Goal: Task Accomplishment & Management: Manage account settings

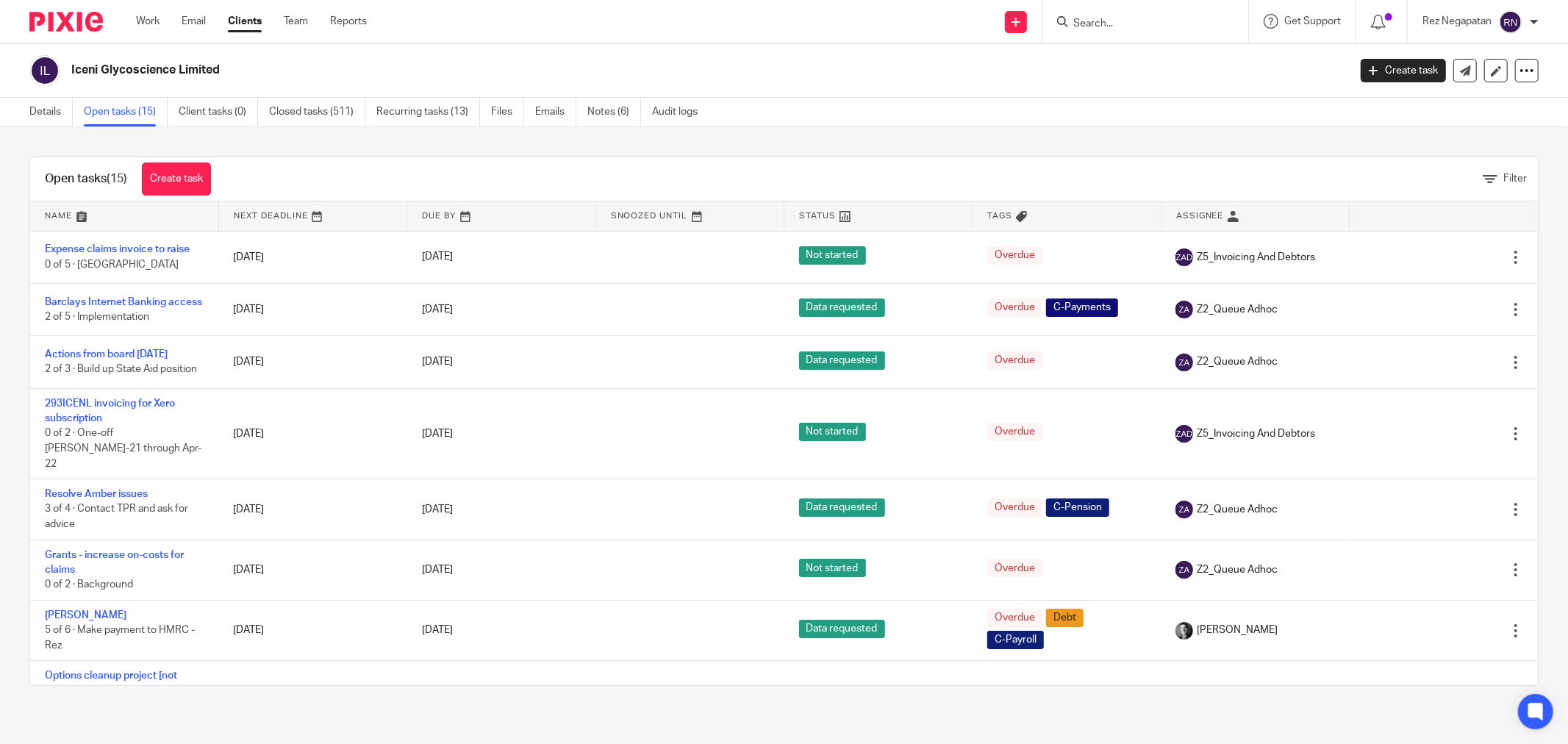
click at [1169, 20] on input "Search" at bounding box center [1138, 24] width 132 height 13
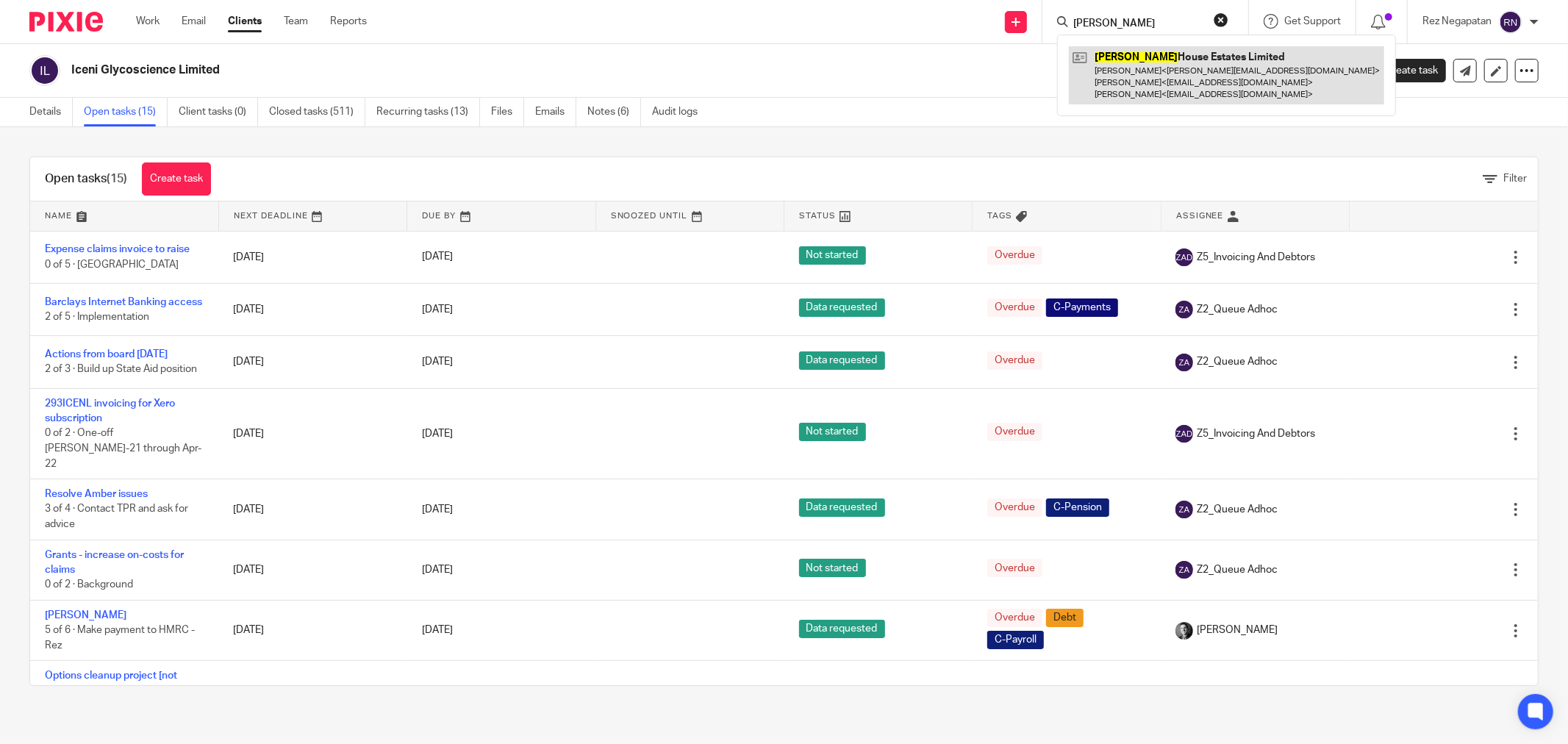
type input "Hinton"
click at [1148, 89] on link at bounding box center [1227, 75] width 315 height 58
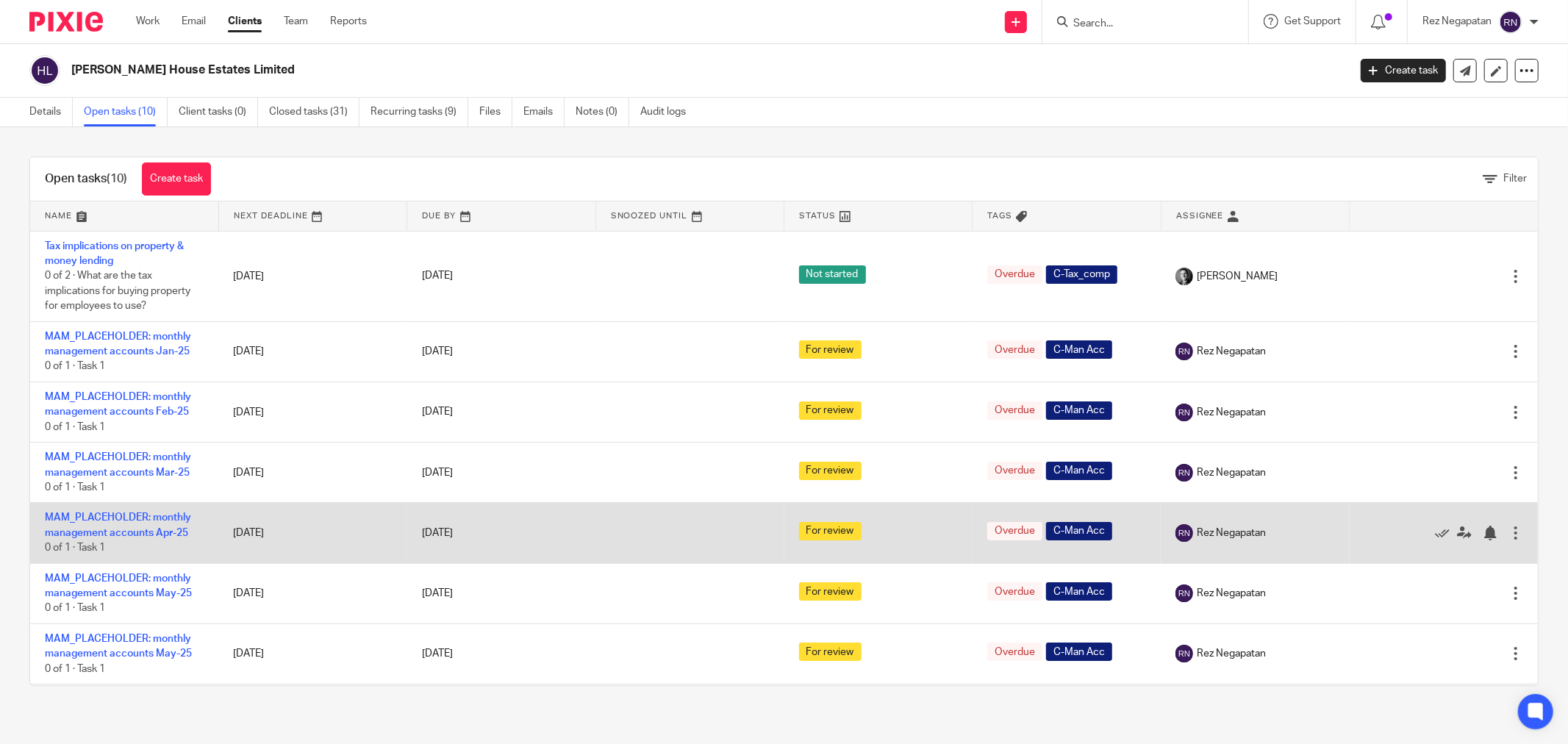
scroll to position [200, 0]
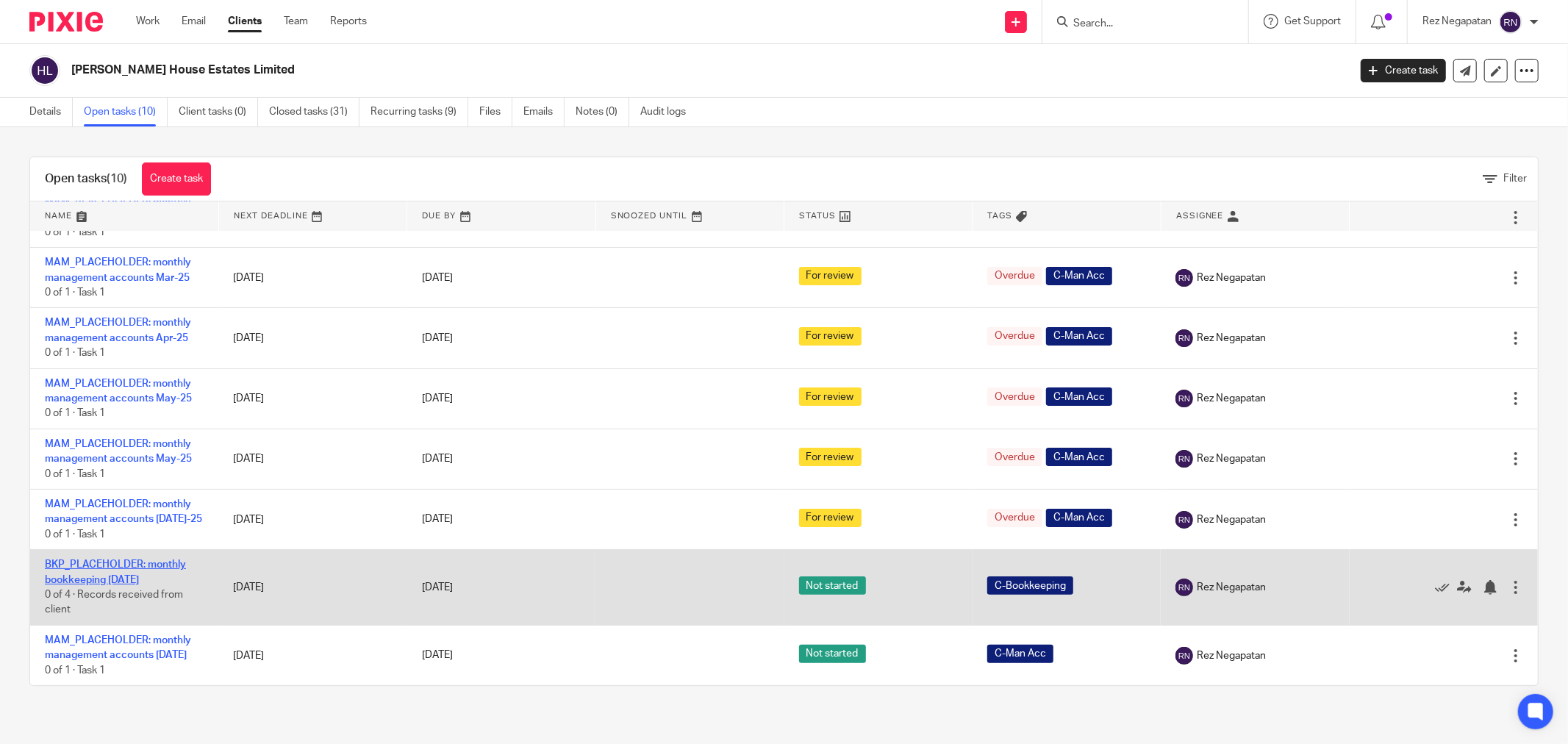
click at [117, 559] on link "BKP_PLACEHOLDER: monthly bookkeeping [DATE]" at bounding box center [116, 572] width 141 height 25
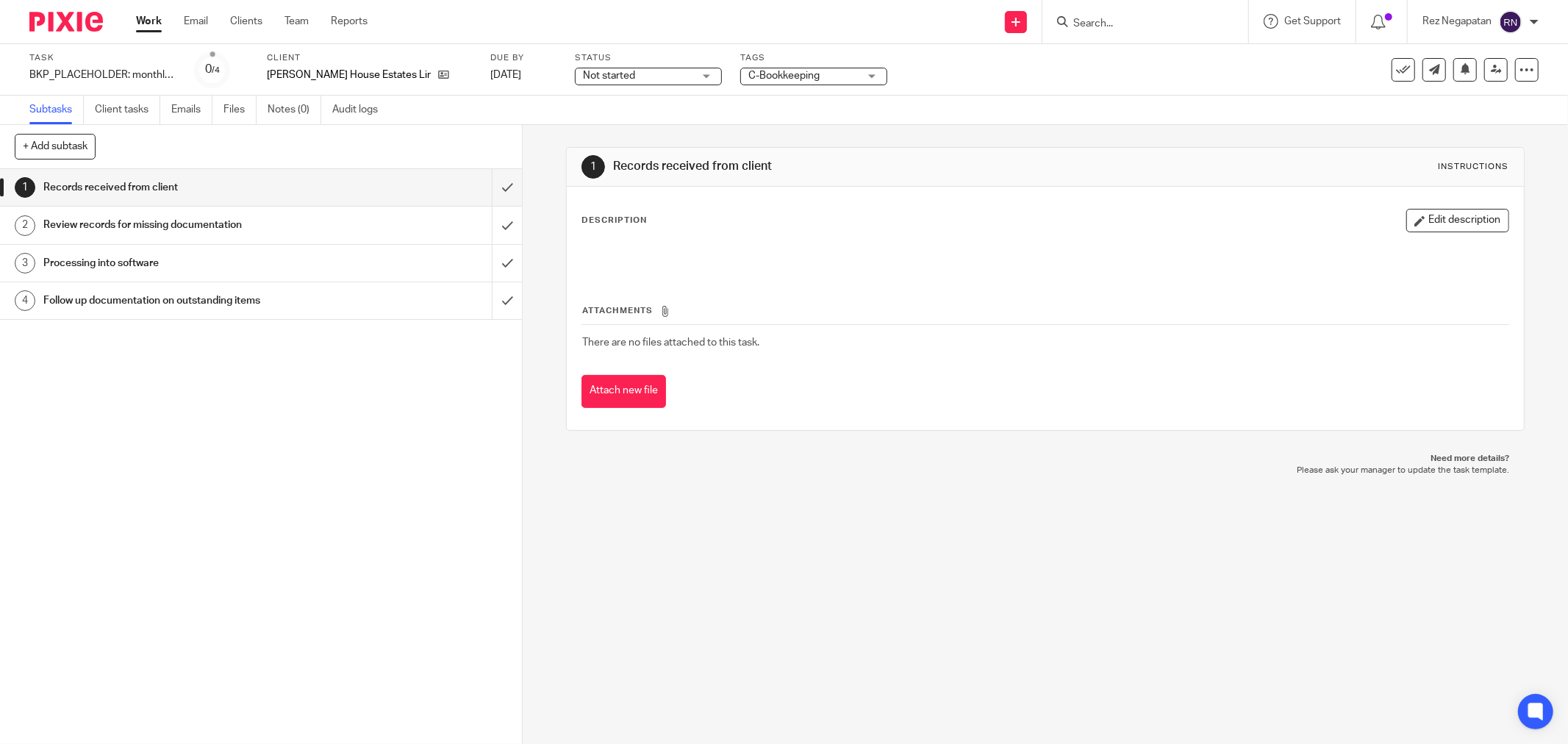
click at [656, 75] on div "Not started Not started" at bounding box center [648, 76] width 147 height 18
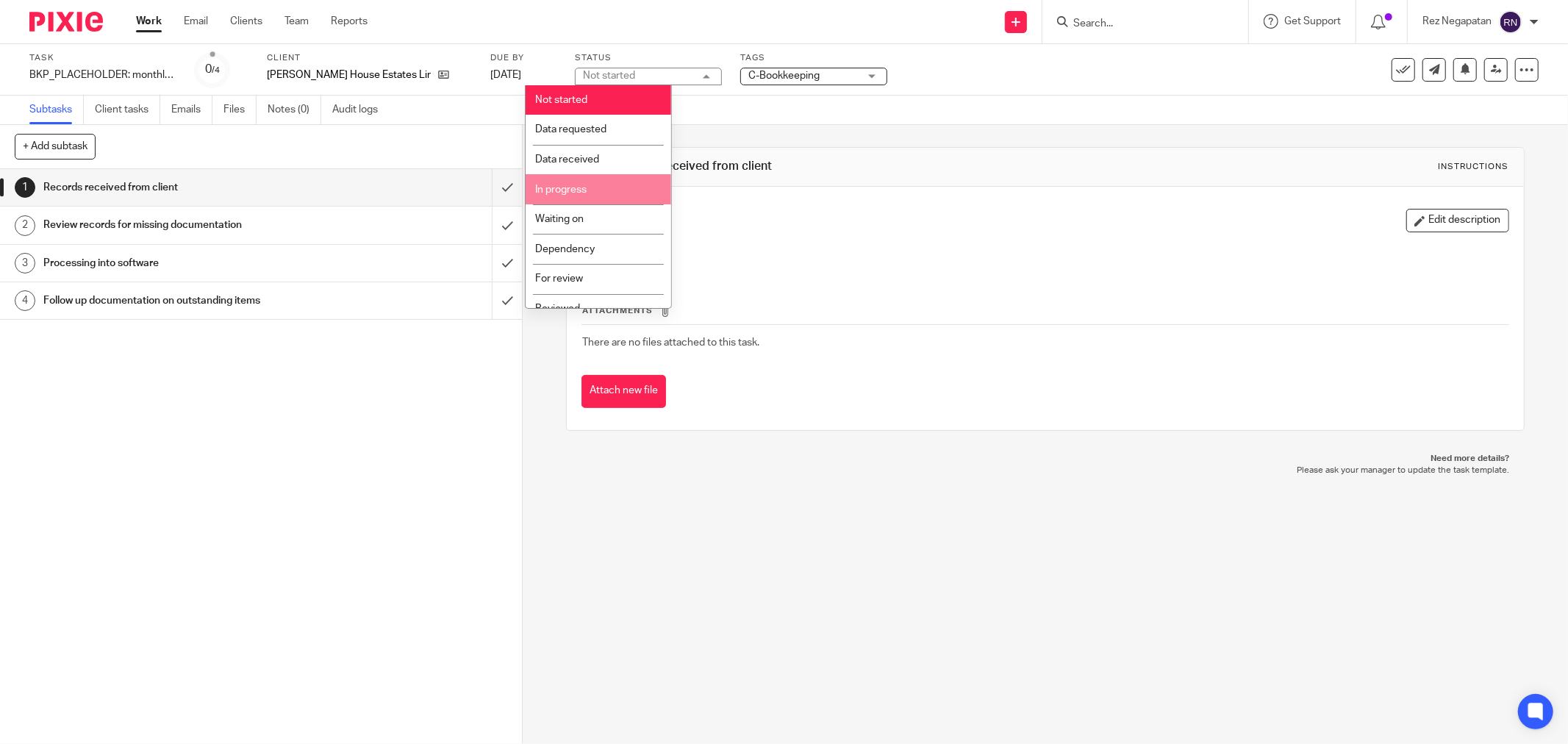
click at [588, 186] on li "In progress" at bounding box center [598, 189] width 145 height 30
